Goal: Transaction & Acquisition: Download file/media

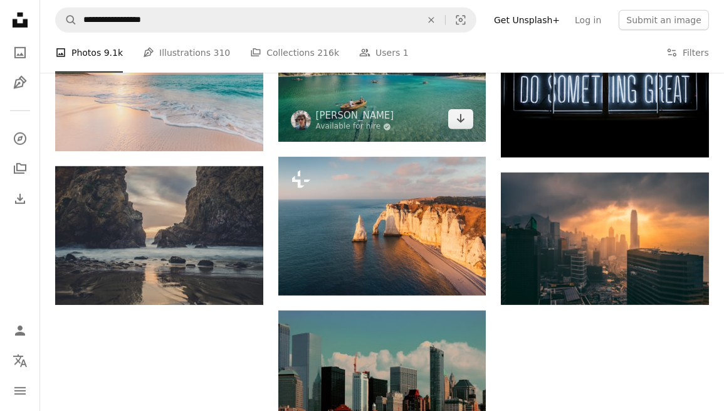
scroll to position [1128, 0]
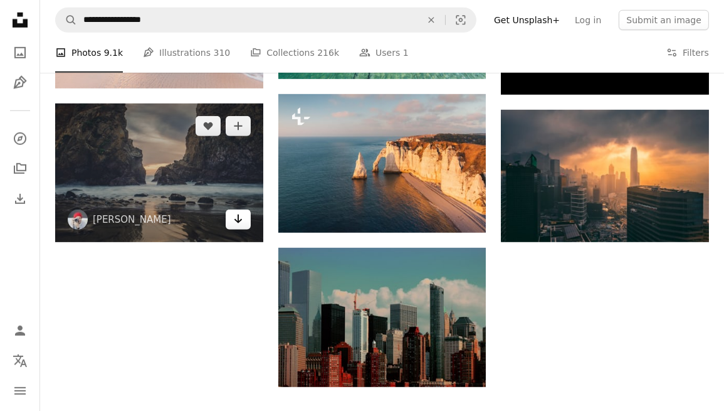
click at [240, 225] on icon "Arrow pointing down" at bounding box center [238, 218] width 10 height 15
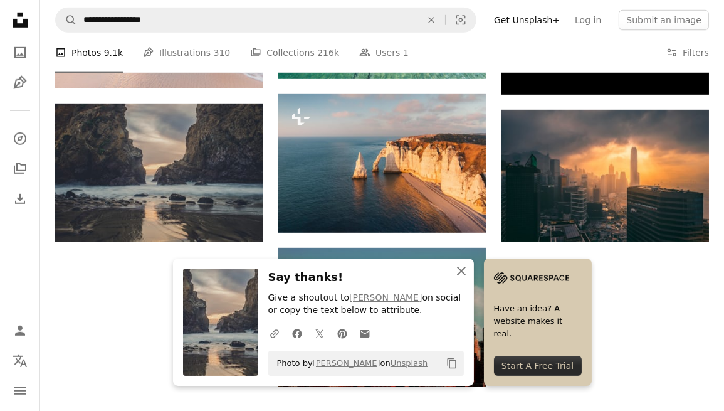
click at [459, 267] on icon "An X shape" at bounding box center [461, 270] width 15 height 15
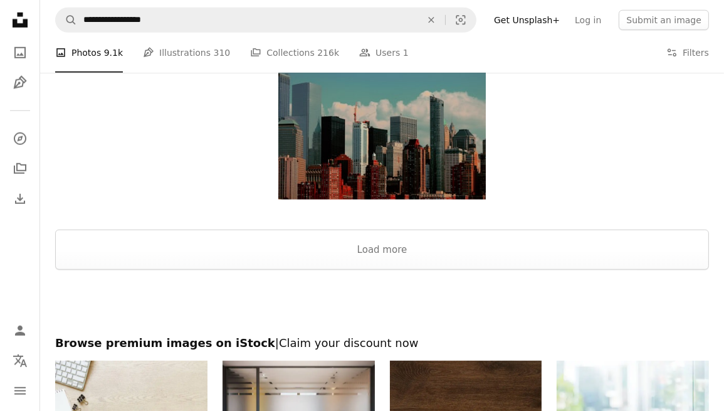
scroll to position [1316, 0]
click at [380, 238] on button "Load more" at bounding box center [382, 249] width 654 height 40
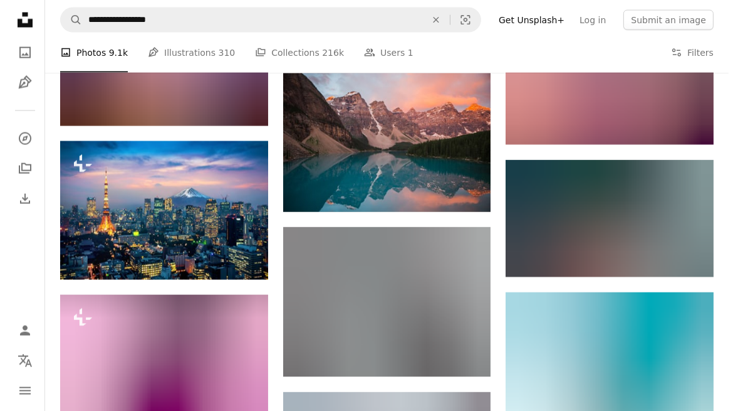
scroll to position [2507, 0]
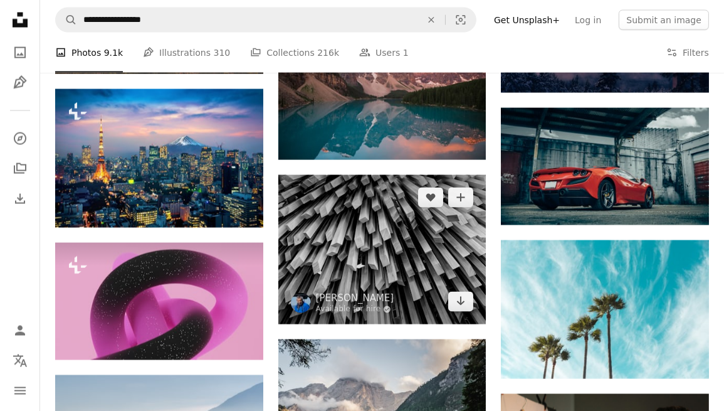
click at [383, 252] on img at bounding box center [382, 249] width 208 height 149
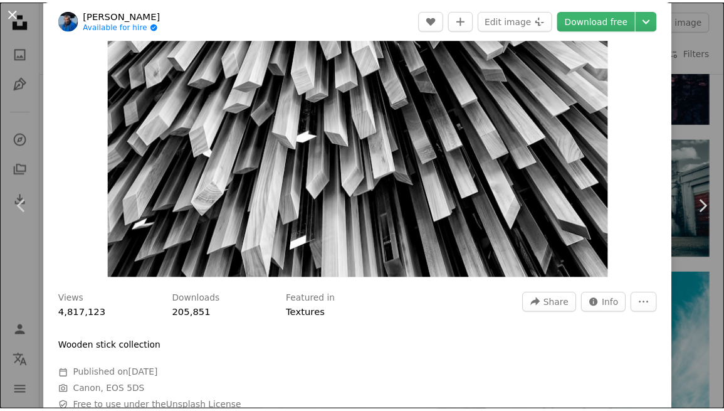
scroll to position [125, 0]
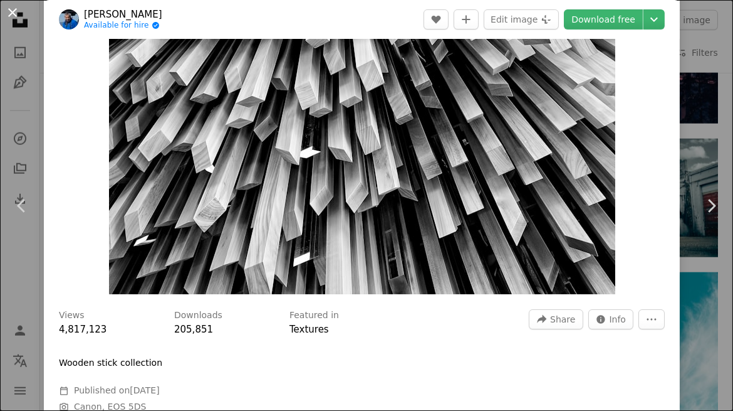
click at [12, 9] on button "An X shape" at bounding box center [12, 12] width 15 height 15
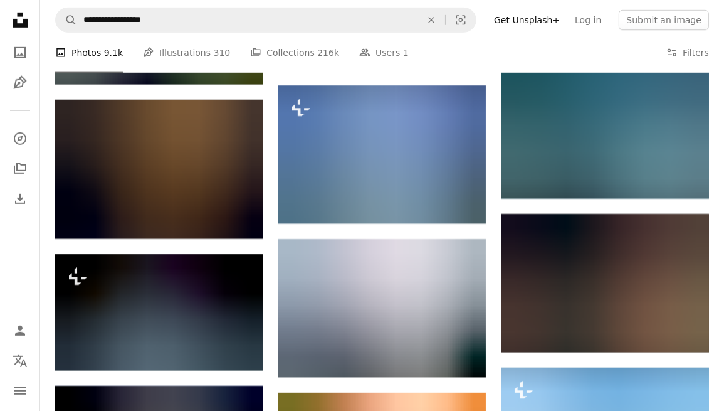
scroll to position [6706, 0]
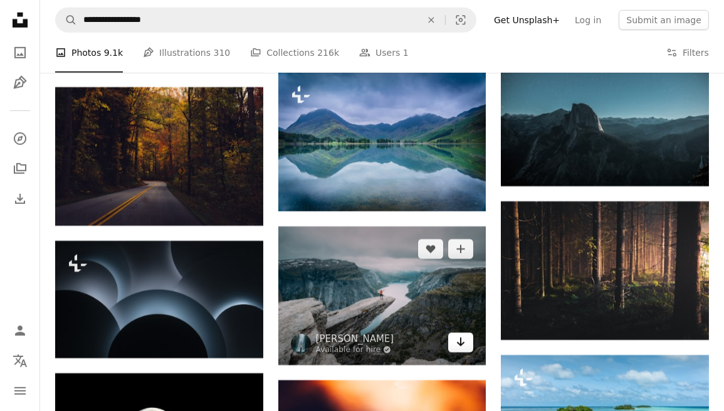
click at [458, 342] on icon "Arrow pointing down" at bounding box center [461, 341] width 10 height 15
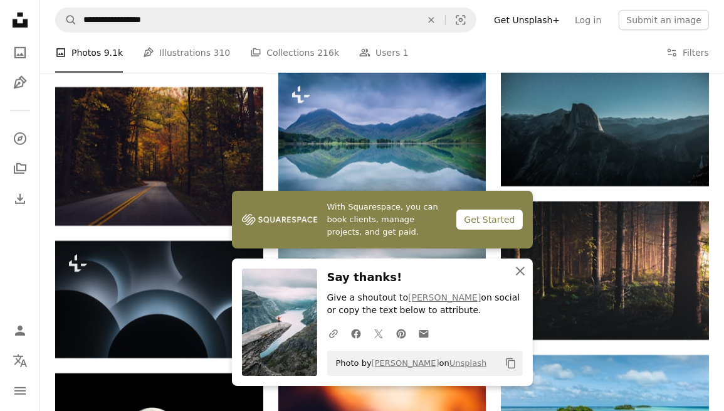
click at [517, 271] on icon "An X shape" at bounding box center [520, 270] width 15 height 15
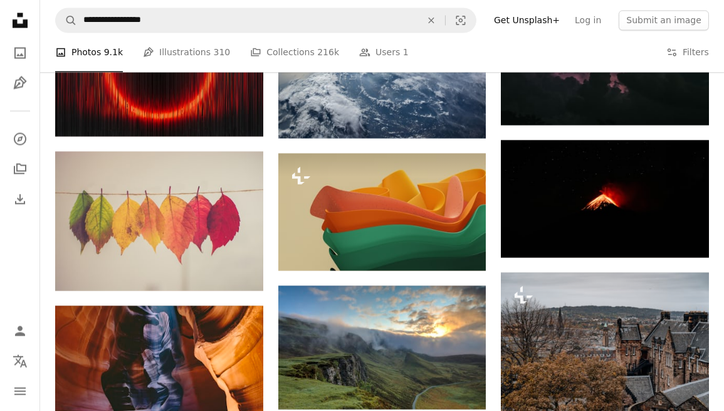
scroll to position [8837, 0]
